Goal: Information Seeking & Learning: Compare options

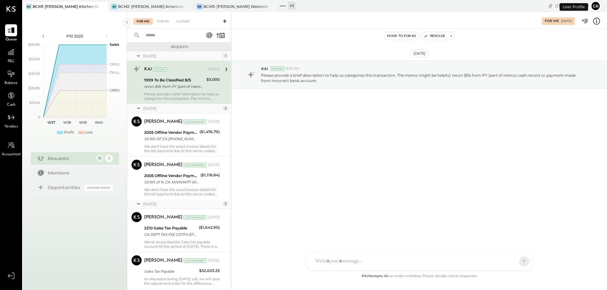
click at [13, 59] on span "P&L" at bounding box center [11, 62] width 7 height 6
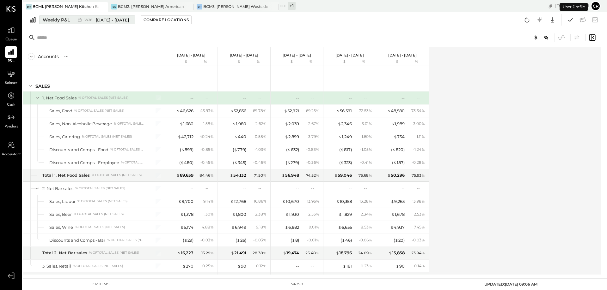
click at [62, 21] on div "Weekly P&L" at bounding box center [56, 20] width 27 height 6
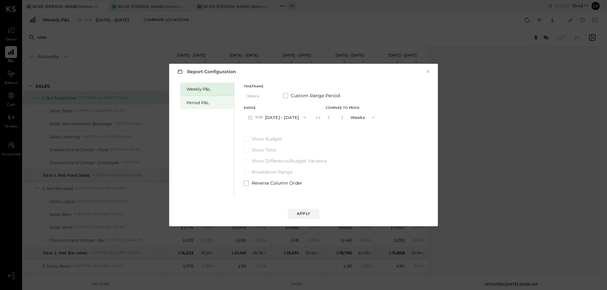
click at [198, 100] on div "Period P&L" at bounding box center [208, 103] width 44 height 6
click at [247, 138] on span at bounding box center [246, 138] width 5 height 5
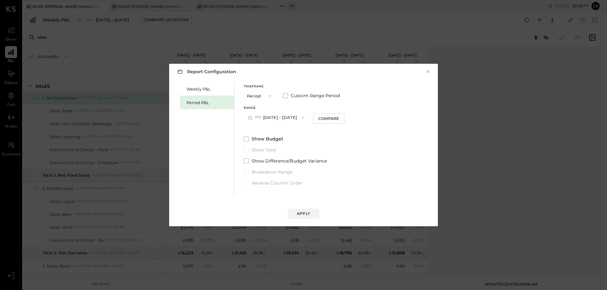
click at [304, 117] on icon "button" at bounding box center [302, 118] width 3 height 2
click at [288, 131] on span "[DATE] - [DATE]" at bounding box center [273, 131] width 30 height 5
click at [305, 213] on div "Apply" at bounding box center [303, 213] width 13 height 5
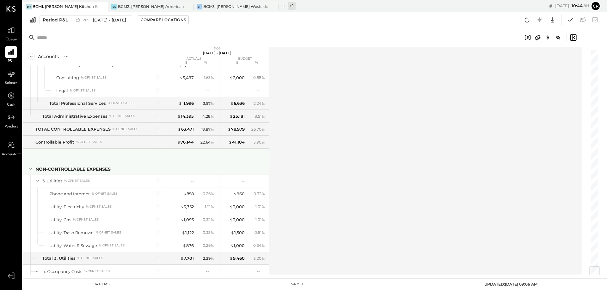
scroll to position [1864, 0]
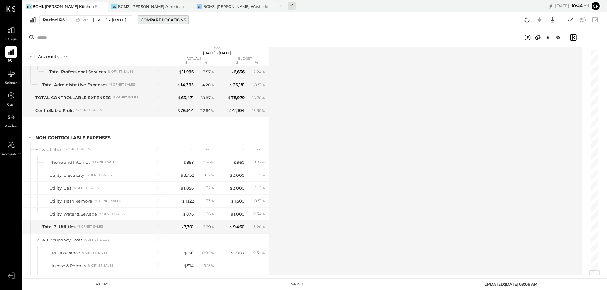
click at [166, 20] on div "Compare Locations" at bounding box center [163, 19] width 45 height 5
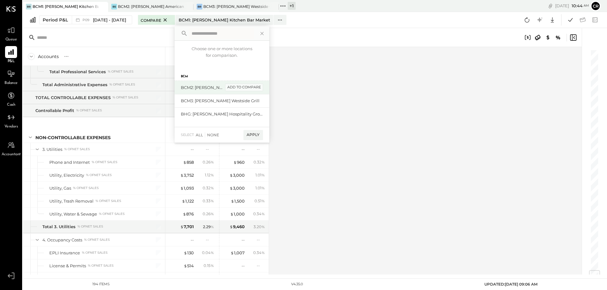
click at [255, 89] on div "add to compare" at bounding box center [244, 88] width 38 height 8
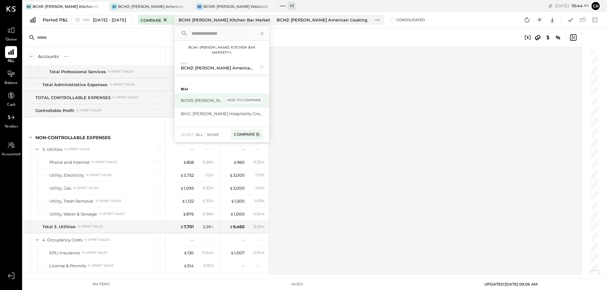
click at [251, 99] on div "add to compare" at bounding box center [244, 101] width 38 height 8
click at [250, 139] on div "Compare (2)" at bounding box center [246, 137] width 33 height 10
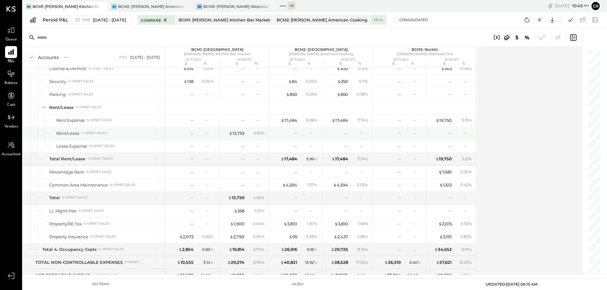
scroll to position [2212, 0]
